Goal: Task Accomplishment & Management: Use online tool/utility

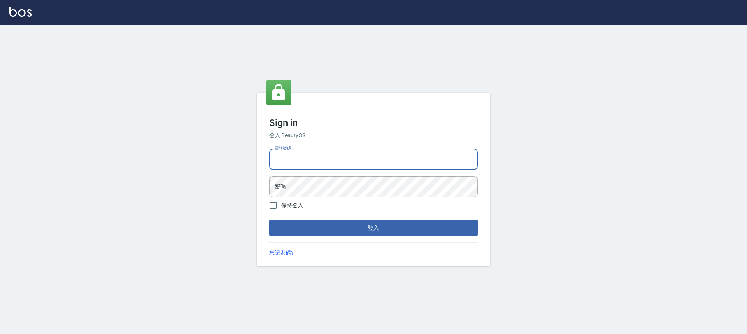
click at [341, 169] on input "電話號碼" at bounding box center [373, 159] width 209 height 21
type input "0989189977"
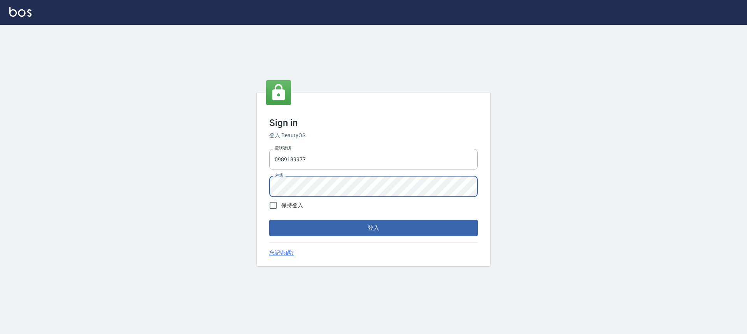
click at [269, 220] on button "登入" at bounding box center [373, 228] width 209 height 16
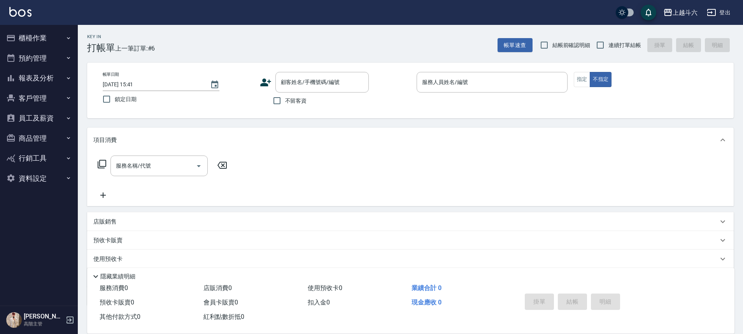
click at [289, 101] on span "不留客資" at bounding box center [296, 101] width 22 height 8
click at [285, 101] on input "不留客資" at bounding box center [277, 101] width 16 height 16
checkbox input "true"
drag, startPoint x: 612, startPoint y: 48, endPoint x: 583, endPoint y: 66, distance: 34.2
click at [611, 49] on label "連續打單結帳" at bounding box center [616, 45] width 49 height 16
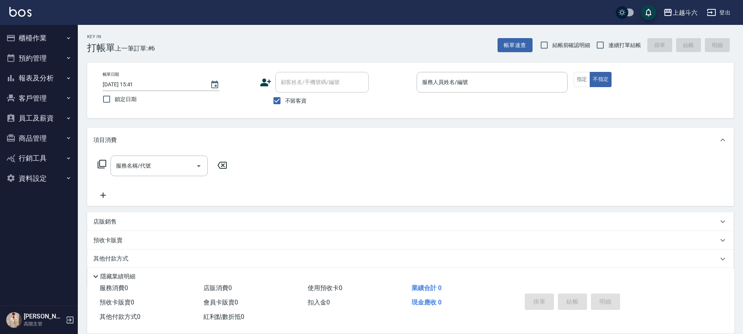
click at [470, 94] on p at bounding box center [492, 97] width 151 height 8
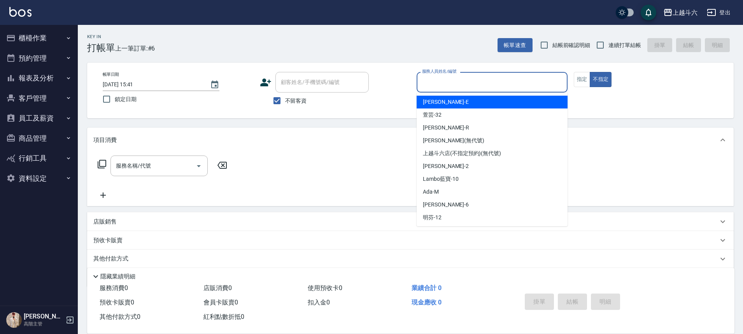
click at [475, 86] on input "服務人員姓名/編號" at bounding box center [492, 82] width 144 height 14
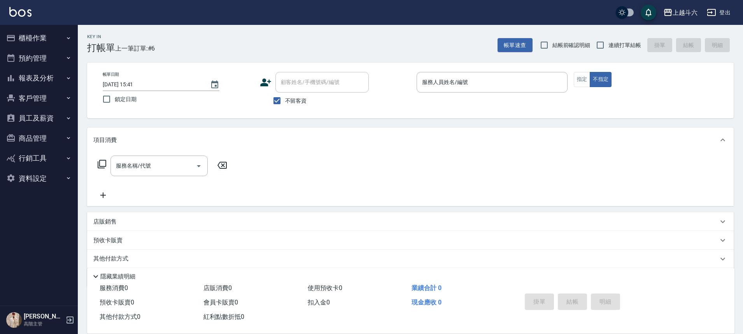
click at [639, 44] on span "連續打單結帳" at bounding box center [625, 45] width 33 height 8
click at [609, 44] on input "連續打單結帳" at bounding box center [600, 45] width 16 height 16
checkbox input "true"
click at [486, 87] on input "服務人員姓名/編號" at bounding box center [492, 82] width 144 height 14
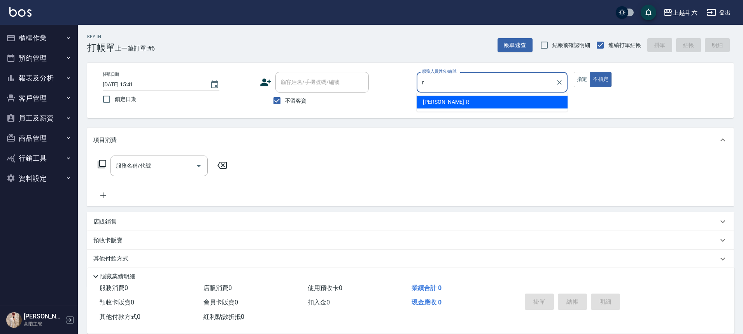
type input "[PERSON_NAME]"
type button "false"
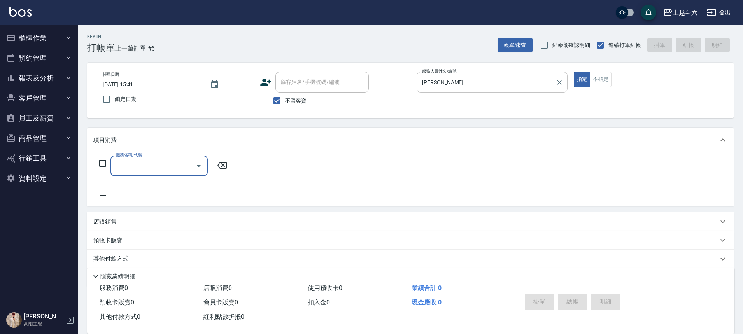
type input "E"
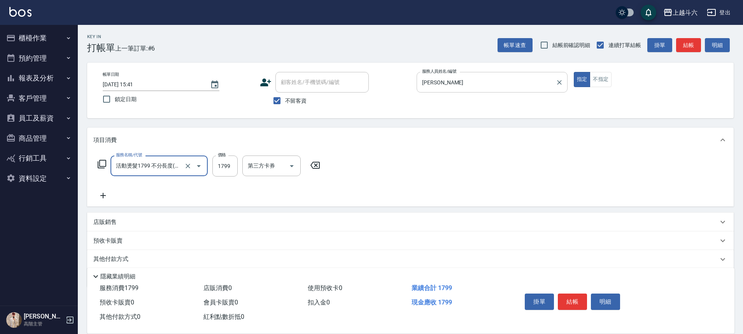
type input "活動燙髮1799 不分長度"
type input "2500"
type input "[PERSON_NAME]"
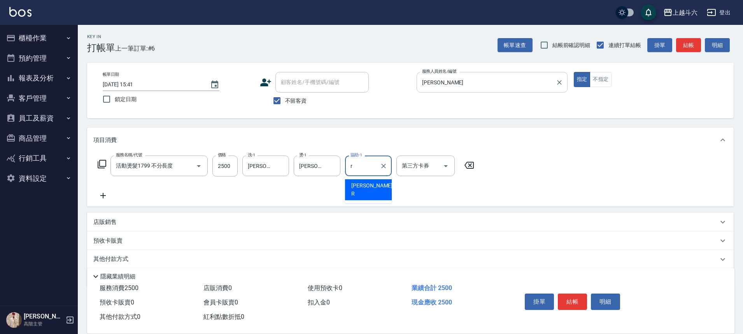
type input "[PERSON_NAME]"
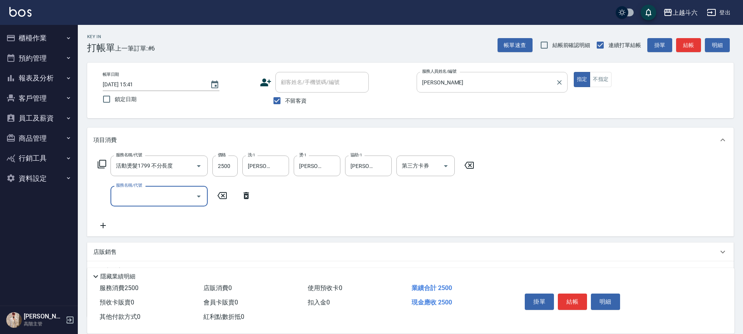
type input "F"
type input "護髮300以上(T2)"
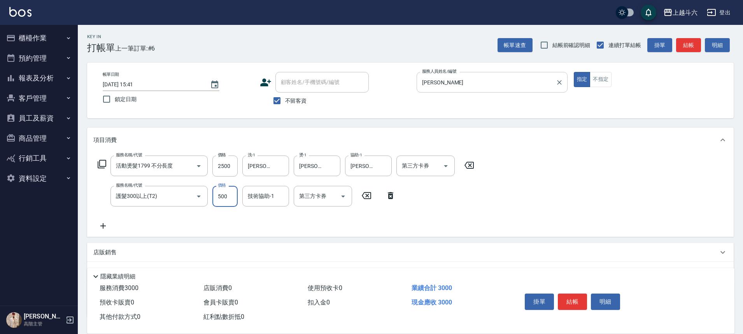
type input "500"
type input "[PERSON_NAME]"
drag, startPoint x: 541, startPoint y: 303, endPoint x: 536, endPoint y: 303, distance: 4.3
click at [540, 303] on button "掛單" at bounding box center [539, 302] width 29 height 16
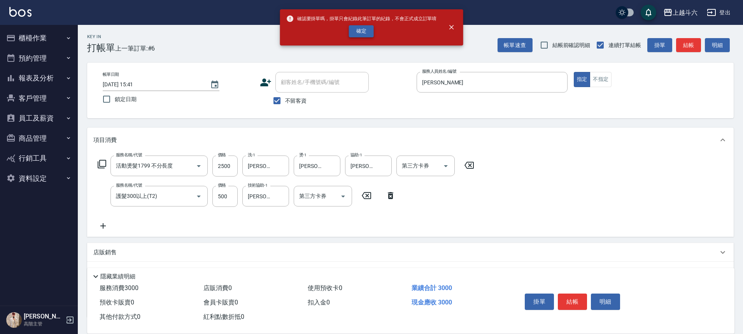
click at [367, 30] on button "確定" at bounding box center [361, 31] width 25 height 12
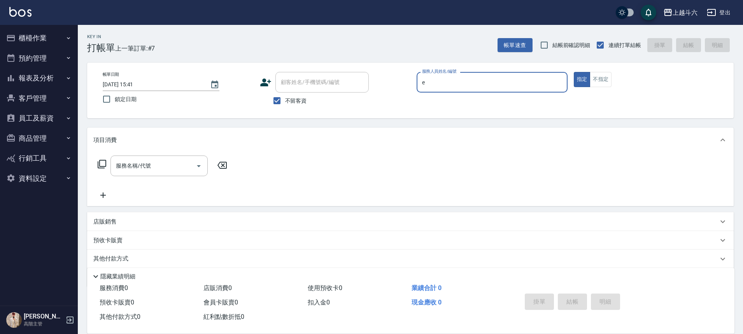
type input "e"
type button "true"
type input "Eason伊森-E"
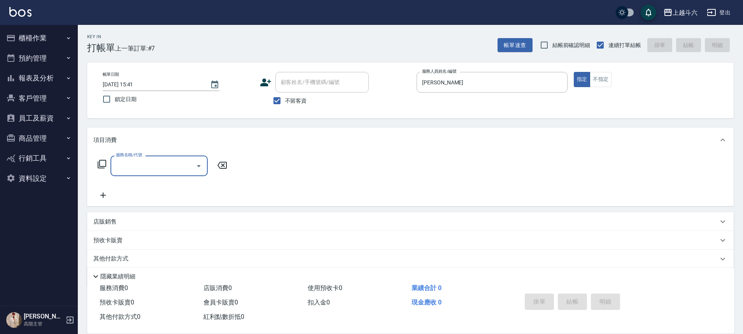
type input "b"
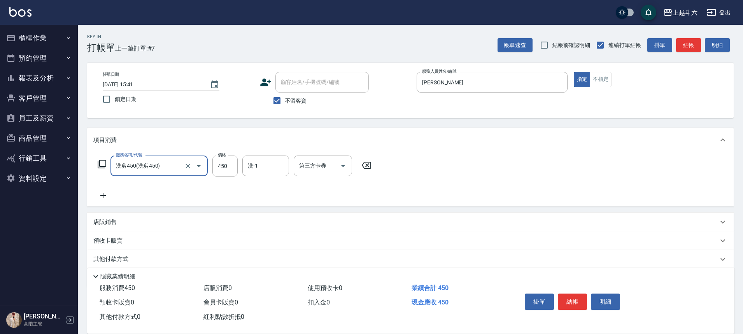
type input "洗剪450"
type input "萱芸-32"
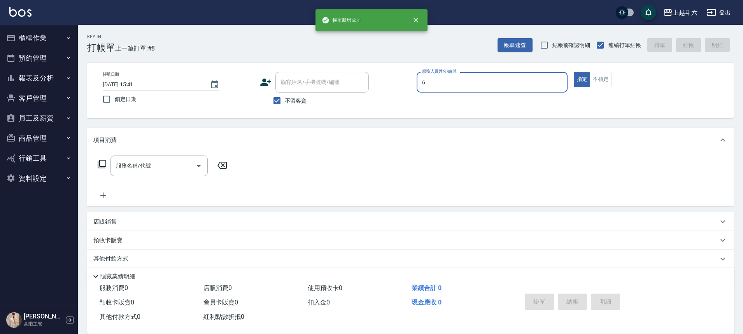
type input "紫宜-6"
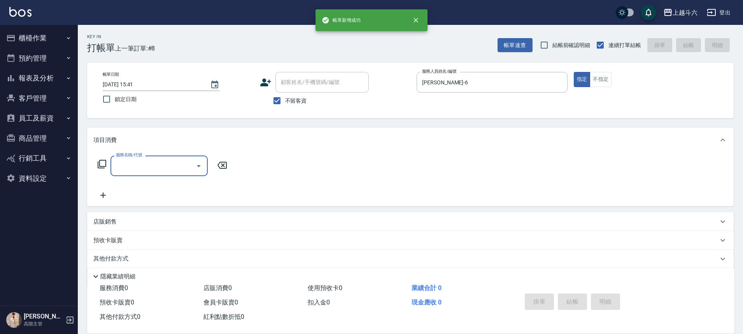
type input "ㄍ"
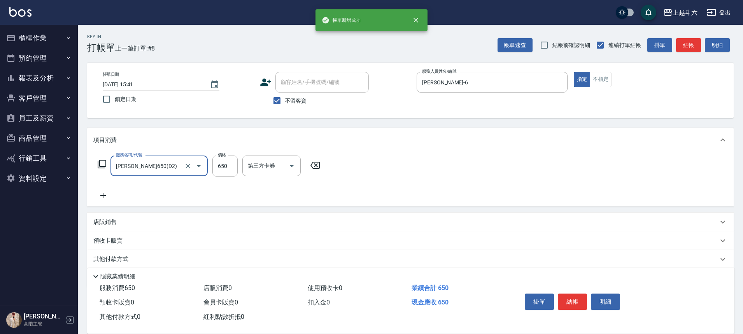
type input "伊黛莉650(D2)"
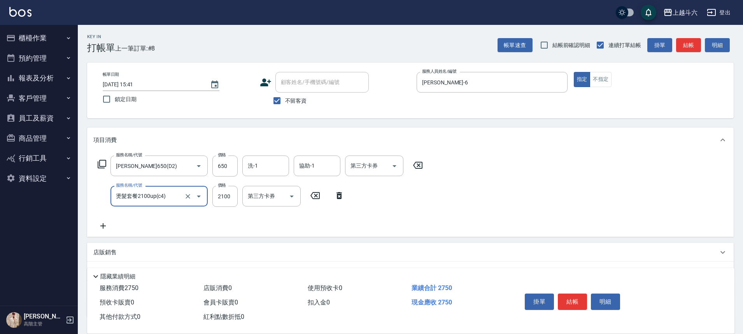
type input "燙髮套餐2100up(c4)"
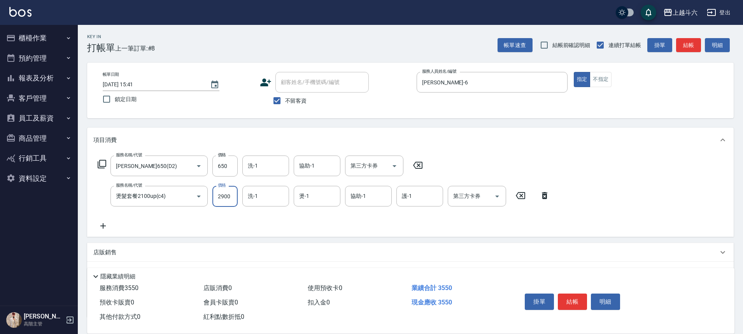
type input "2900"
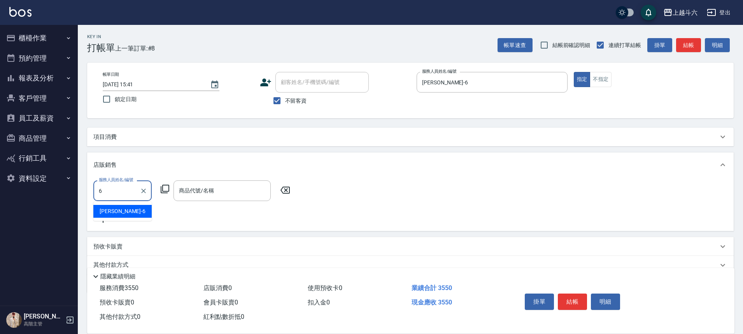
type input "紫宜-6"
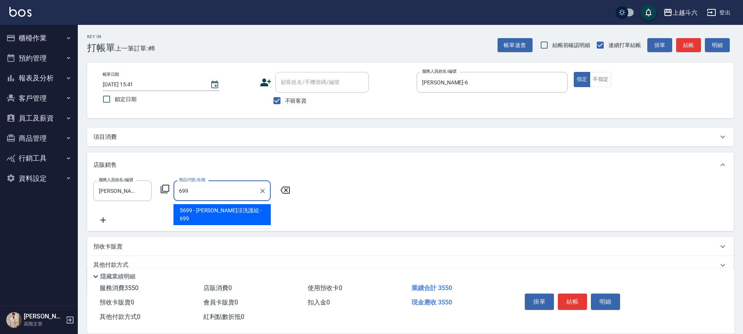
type input "水水沁涼洗護組"
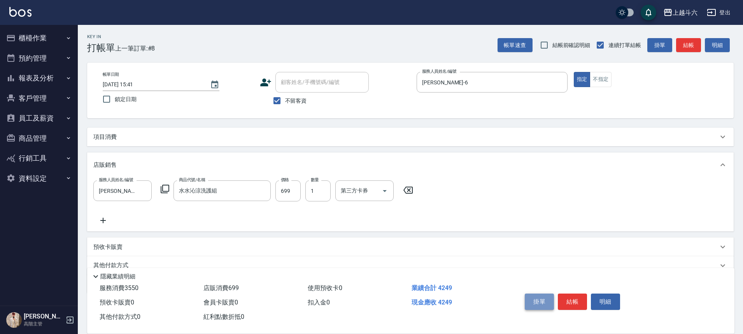
click at [543, 294] on button "掛單" at bounding box center [539, 302] width 29 height 16
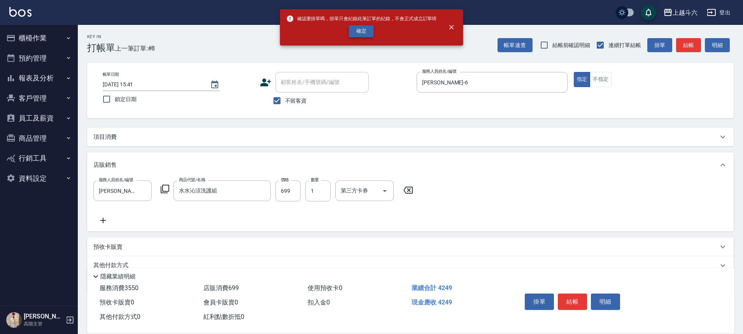
click at [373, 27] on div "確定" at bounding box center [361, 31] width 151 height 12
click at [371, 28] on button "確定" at bounding box center [361, 31] width 25 height 12
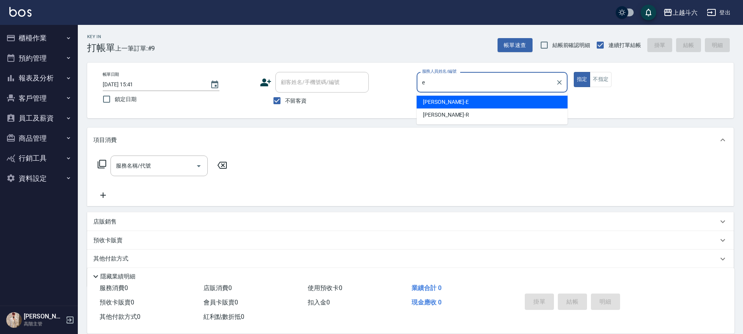
type input "e"
type button "true"
type input "Eason伊森-E"
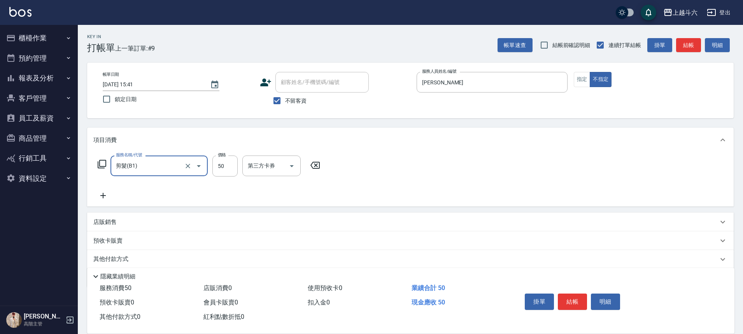
type input "剪髮(B1)"
type input "200"
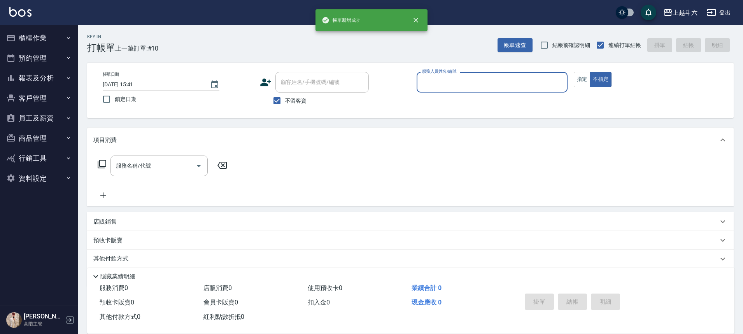
click at [68, 75] on icon "button" at bounding box center [68, 78] width 6 height 6
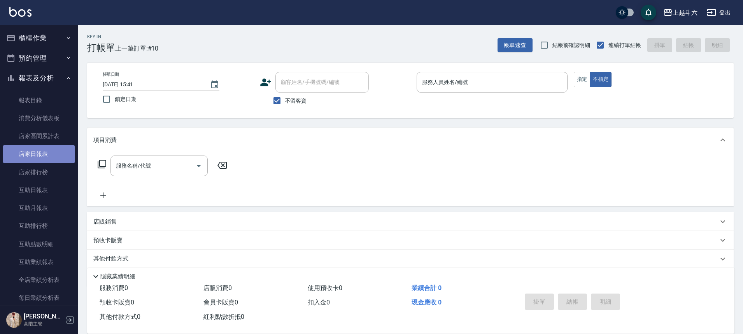
click at [54, 148] on link "店家日報表" at bounding box center [39, 154] width 72 height 18
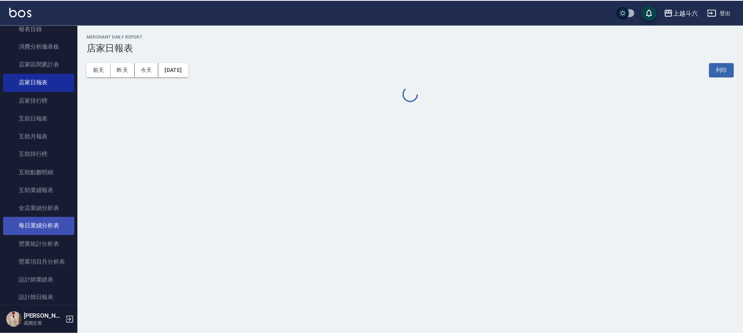
scroll to position [78, 0]
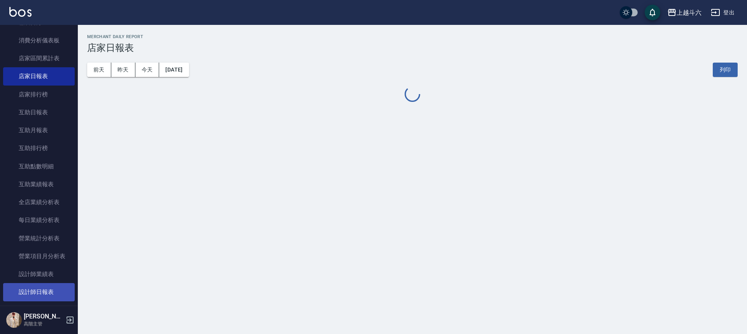
click at [57, 287] on link "設計師日報表" at bounding box center [39, 292] width 72 height 18
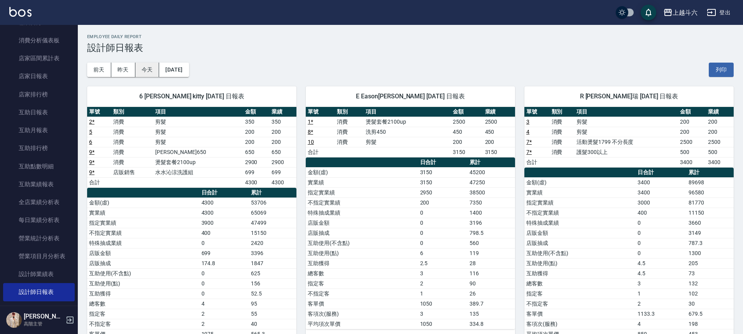
click at [143, 68] on button "今天" at bounding box center [147, 70] width 24 height 14
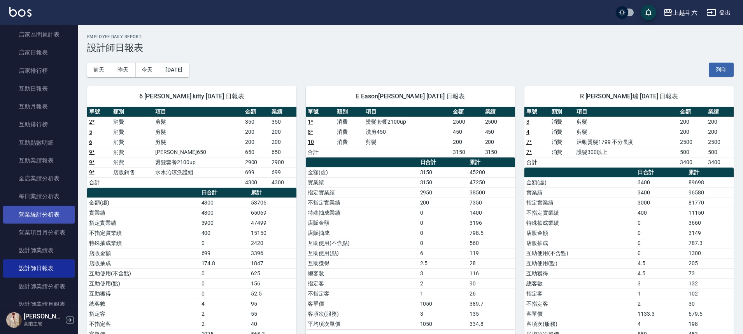
scroll to position [234, 0]
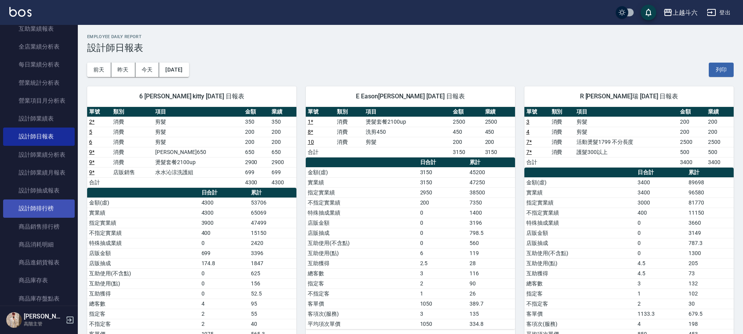
click at [61, 208] on link "設計師排行榜" at bounding box center [39, 209] width 72 height 18
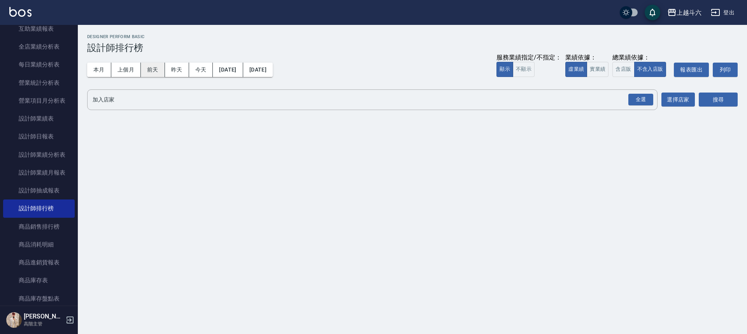
click at [154, 65] on button "前天" at bounding box center [153, 70] width 24 height 14
click at [601, 68] on button "實業績" at bounding box center [598, 69] width 22 height 15
drag, startPoint x: 646, startPoint y: 98, endPoint x: 708, endPoint y: 101, distance: 62.3
click at [646, 98] on div "全選" at bounding box center [641, 100] width 25 height 12
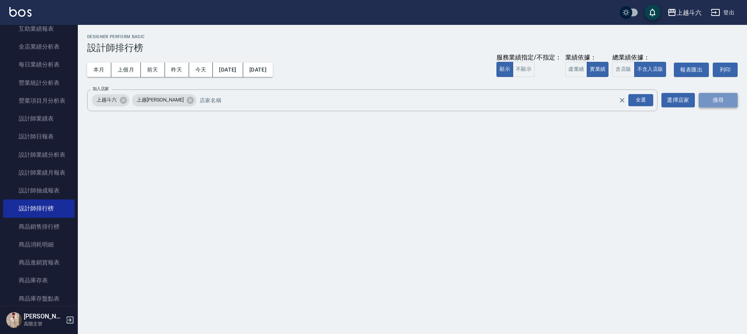
click at [708, 101] on button "搜尋" at bounding box center [718, 100] width 39 height 14
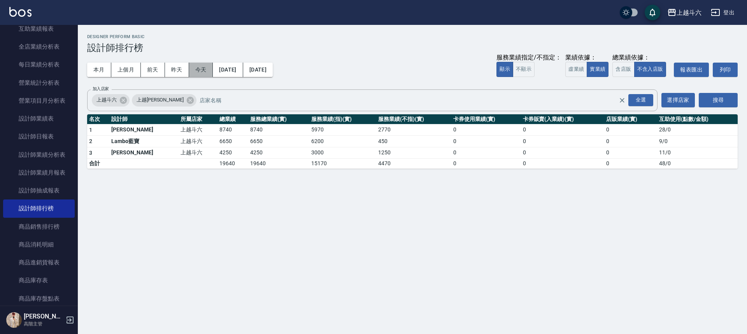
click at [203, 65] on button "今天" at bounding box center [201, 70] width 24 height 14
click at [95, 68] on button "本月" at bounding box center [99, 70] width 24 height 14
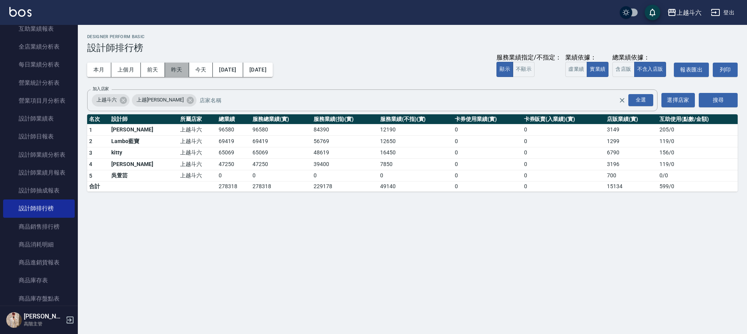
click at [181, 68] on button "昨天" at bounding box center [177, 70] width 24 height 14
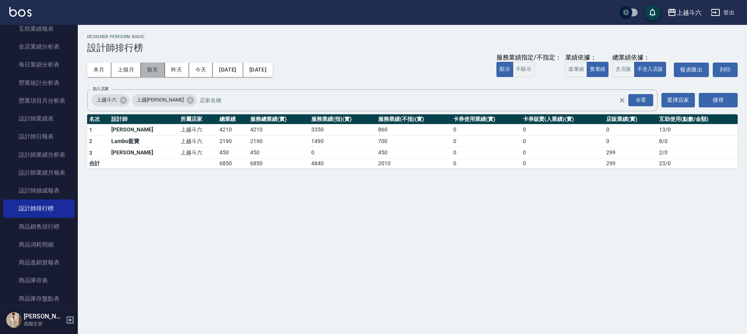
click at [153, 73] on button "前天" at bounding box center [153, 70] width 24 height 14
click at [173, 74] on button "昨天" at bounding box center [177, 70] width 24 height 14
click at [196, 74] on button "今天" at bounding box center [201, 70] width 24 height 14
click at [95, 73] on button "本月" at bounding box center [99, 70] width 24 height 14
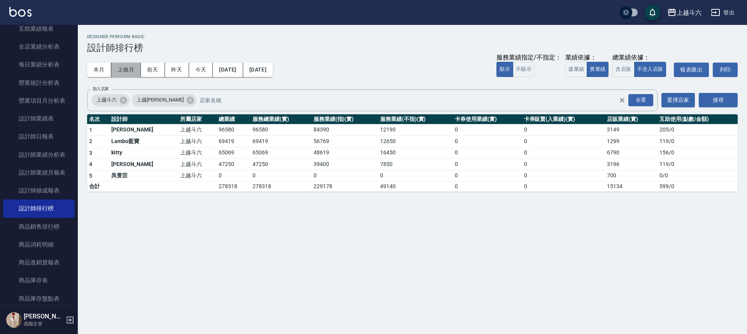
drag, startPoint x: 120, startPoint y: 68, endPoint x: 211, endPoint y: 68, distance: 90.7
click at [121, 68] on button "上個月" at bounding box center [126, 70] width 30 height 14
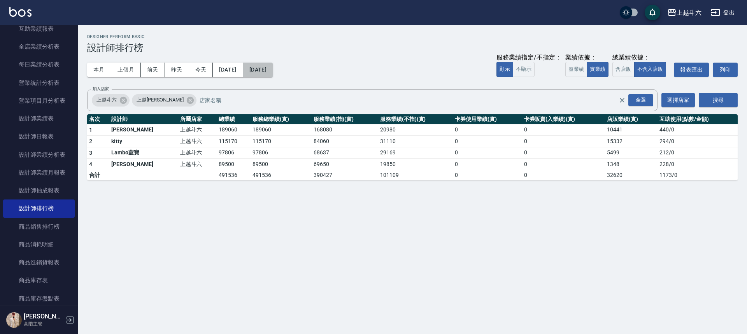
click at [273, 70] on button "2025/07/31" at bounding box center [258, 70] width 30 height 14
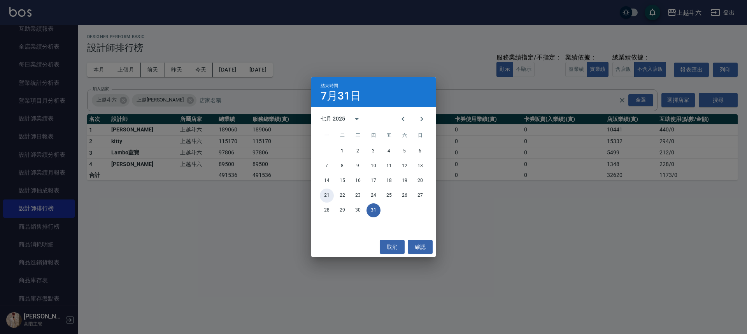
click at [330, 196] on button "21" at bounding box center [327, 196] width 14 height 14
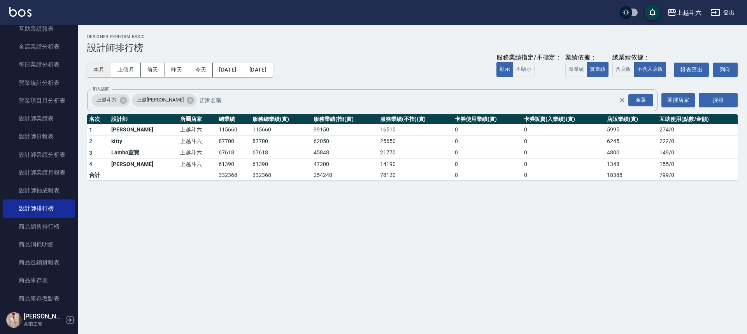
click at [100, 72] on button "本月" at bounding box center [99, 70] width 24 height 14
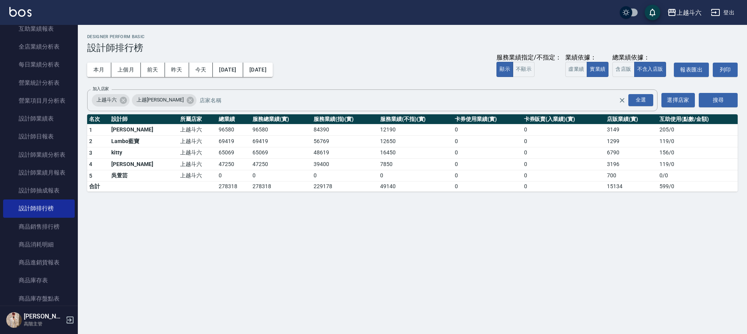
click at [28, 10] on img at bounding box center [20, 12] width 22 height 10
